Goal: Browse casually

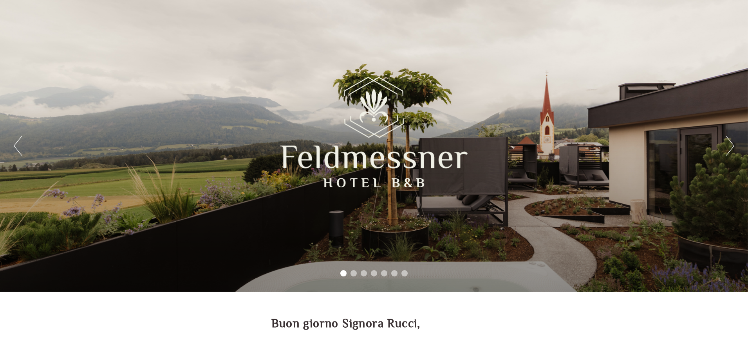
click at [731, 146] on button "Next" at bounding box center [730, 146] width 8 height 20
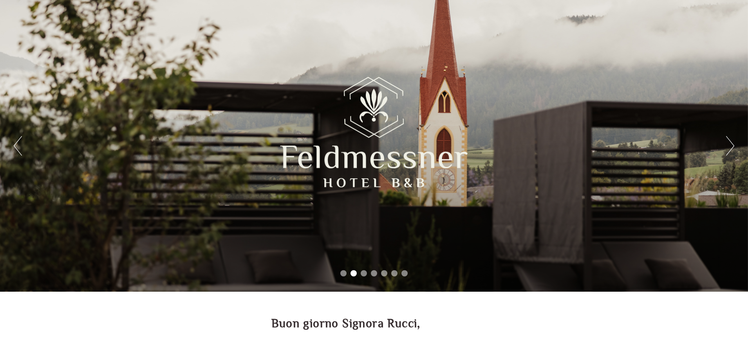
click at [731, 146] on button "Next" at bounding box center [730, 146] width 8 height 20
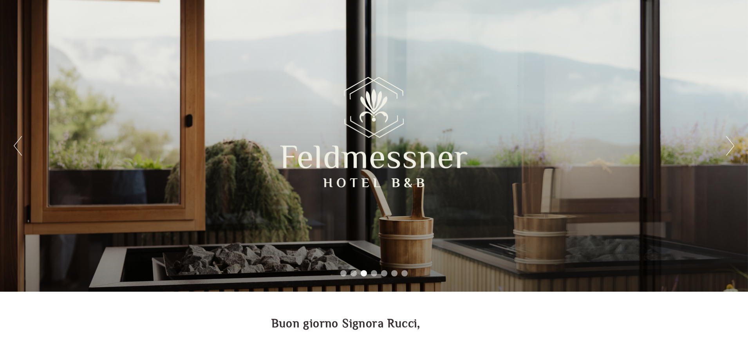
click at [731, 146] on button "Next" at bounding box center [730, 146] width 8 height 20
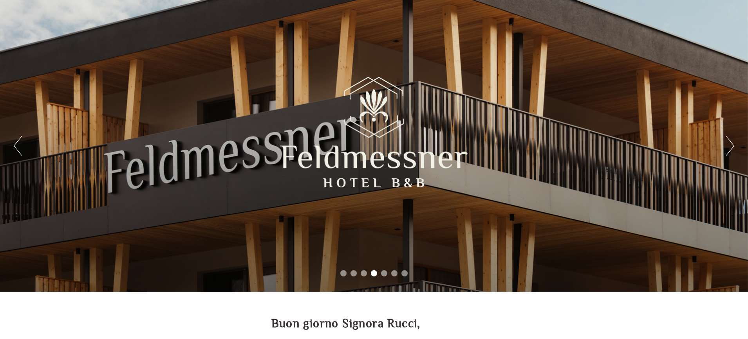
click at [731, 146] on button "Next" at bounding box center [730, 146] width 8 height 20
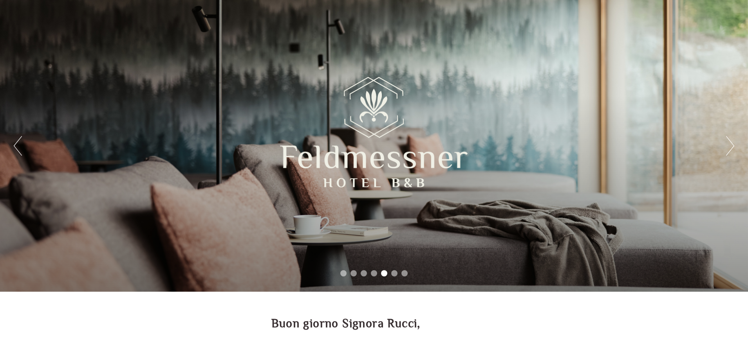
click at [731, 146] on button "Next" at bounding box center [730, 146] width 8 height 20
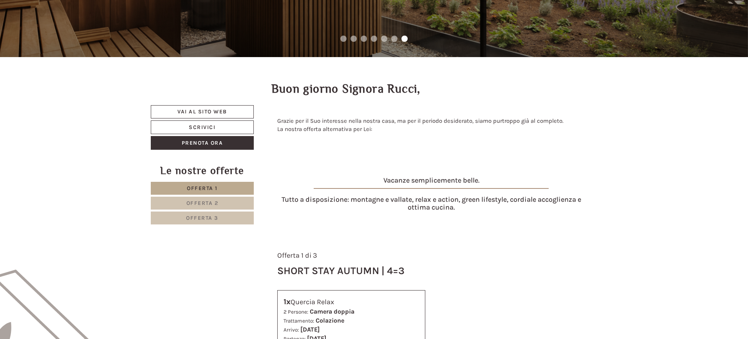
scroll to position [274, 0]
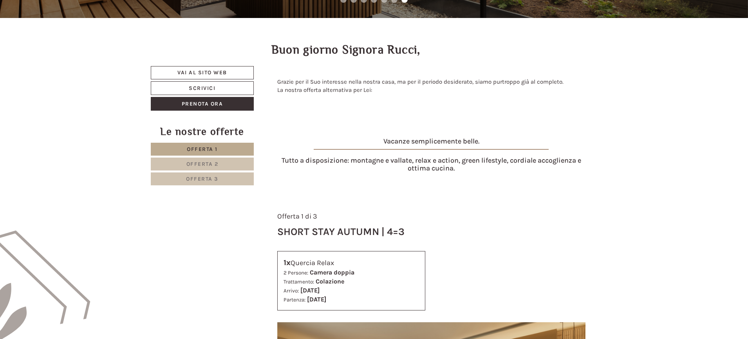
click at [200, 160] on link "Offerta 2" at bounding box center [202, 164] width 103 height 13
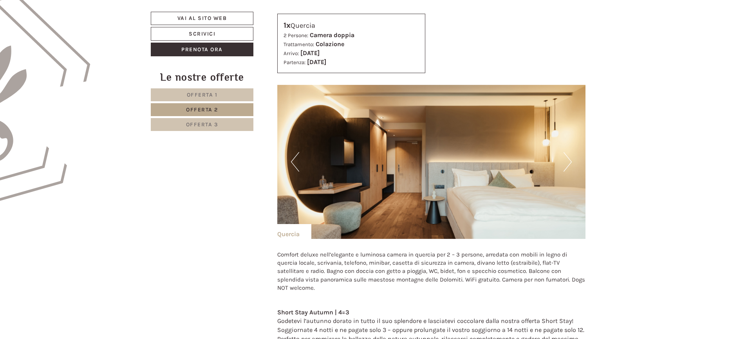
scroll to position [396, 0]
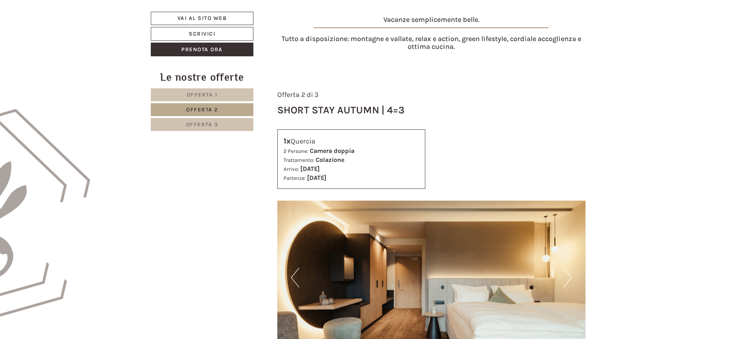
click at [212, 123] on span "Offerta 3" at bounding box center [202, 124] width 32 height 7
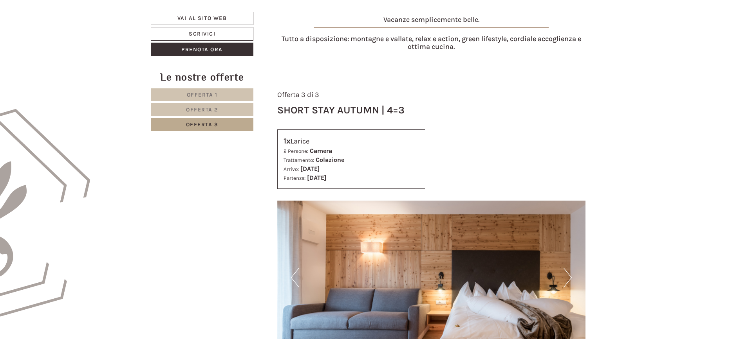
scroll to position [474, 0]
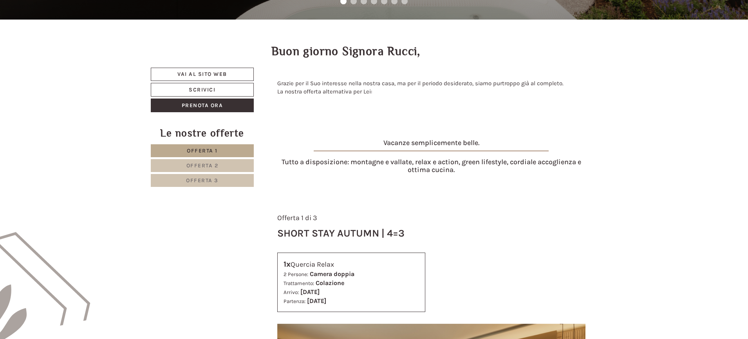
scroll to position [274, 0]
